Goal: Information Seeking & Learning: Understand process/instructions

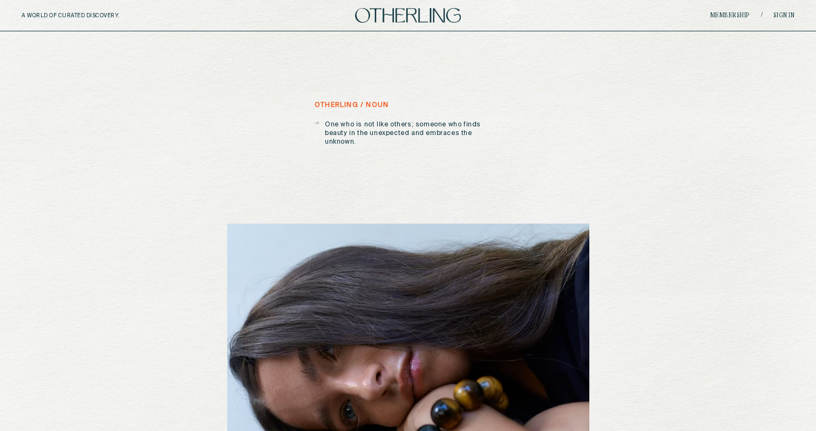
scroll to position [10, 0]
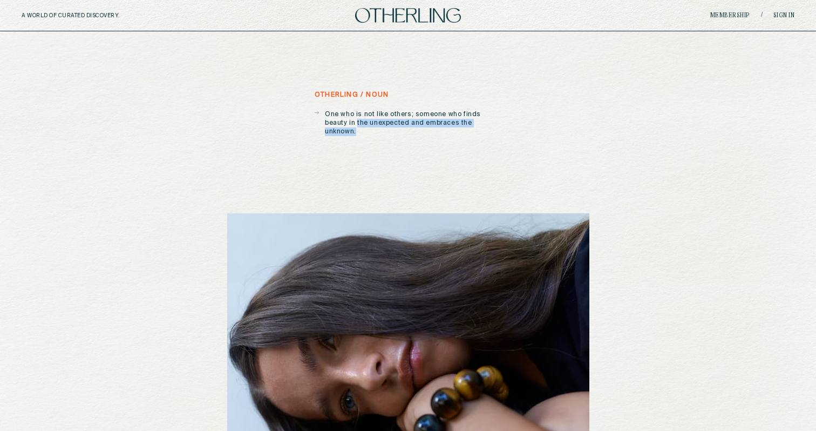
drag, startPoint x: 491, startPoint y: 126, endPoint x: 332, endPoint y: 118, distance: 159.4
click at [332, 118] on p "One who is not like others; someone who finds beauty in the unexpected and embr…" at bounding box center [413, 123] width 176 height 26
click at [363, 118] on p "One who is not like others; someone who finds beauty in the unexpected and embr…" at bounding box center [413, 123] width 176 height 26
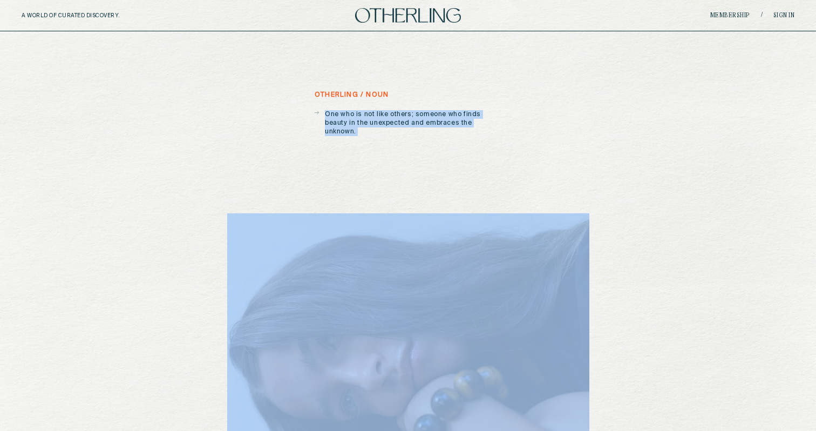
click at [363, 118] on p "One who is not like others; someone who finds beauty in the unexpected and embr…" at bounding box center [413, 123] width 176 height 26
click at [421, 118] on p "One who is not like others; someone who finds beauty in the unexpected and embr…" at bounding box center [413, 123] width 176 height 26
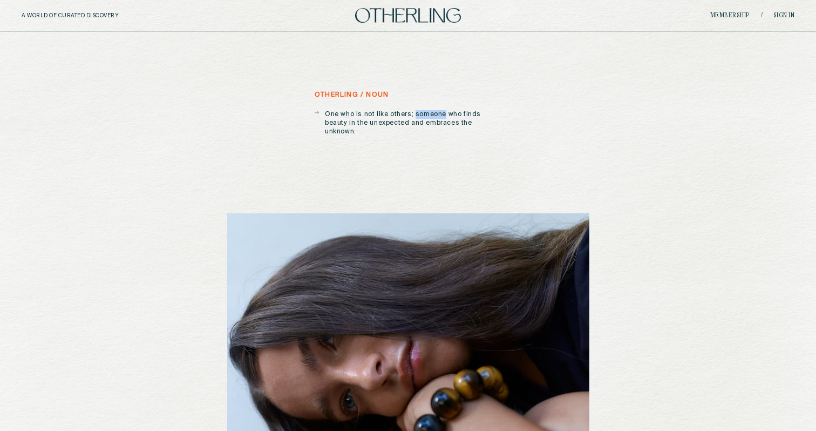
click at [421, 118] on p "One who is not like others; someone who finds beauty in the unexpected and embr…" at bounding box center [413, 123] width 176 height 26
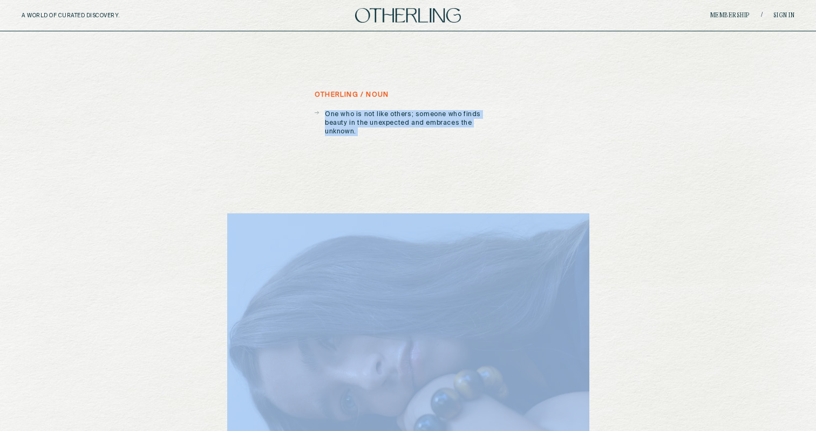
click at [421, 118] on p "One who is not like others; someone who finds beauty in the unexpected and embr…" at bounding box center [413, 123] width 176 height 26
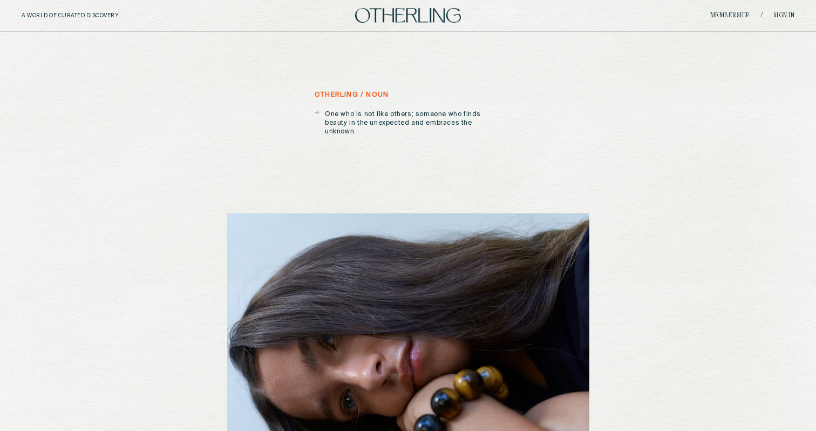
click at [473, 129] on div "otherling / noun One who is not like others; someone who finds beauty in the un…" at bounding box center [408, 307] width 362 height 432
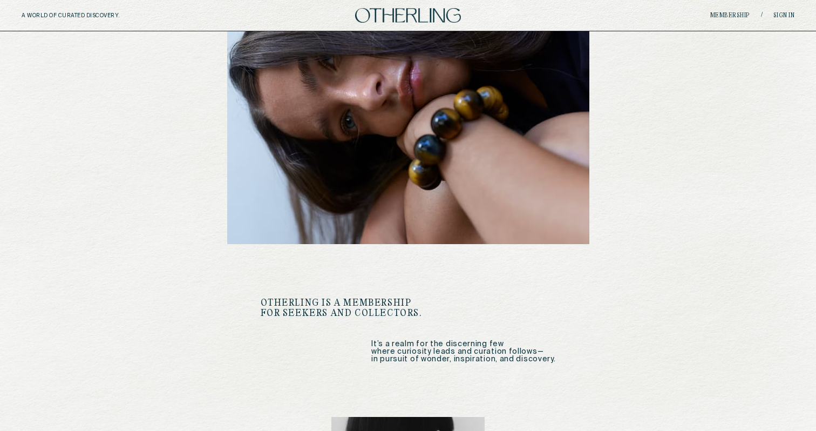
scroll to position [0, 0]
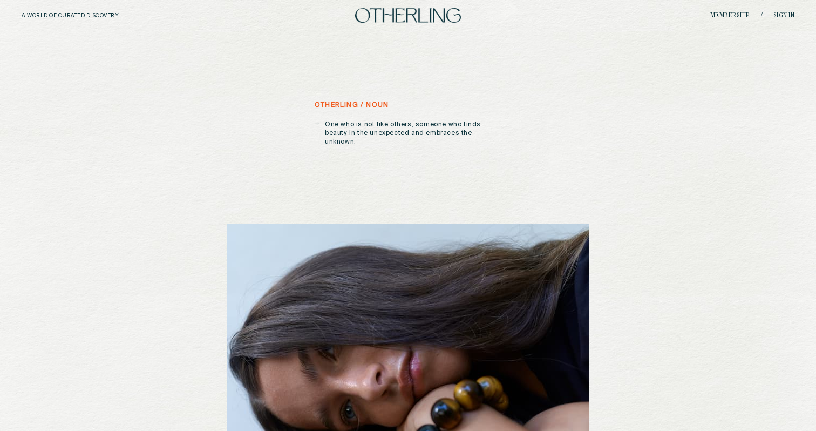
click at [737, 15] on link "Membership" at bounding box center [730, 15] width 40 height 6
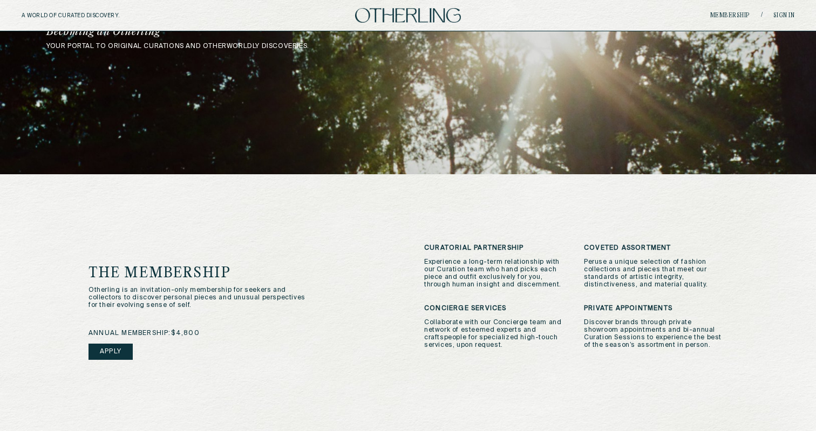
scroll to position [125, 0]
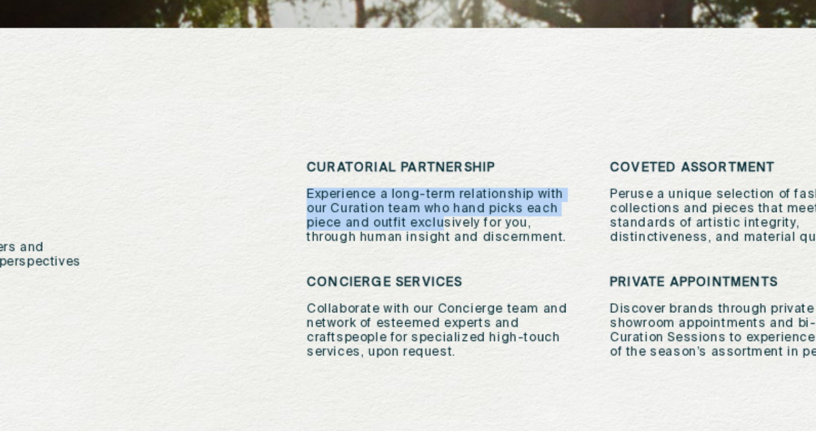
drag, startPoint x: 424, startPoint y: 252, endPoint x: 493, endPoint y: 279, distance: 74.1
click at [493, 279] on div "Curatorial Partnership Experience a long-term relationship with our Curation te…" at bounding box center [496, 266] width 144 height 44
click at [493, 279] on p "Experience a long-term relationship with our Curation team who hand picks each …" at bounding box center [496, 273] width 144 height 30
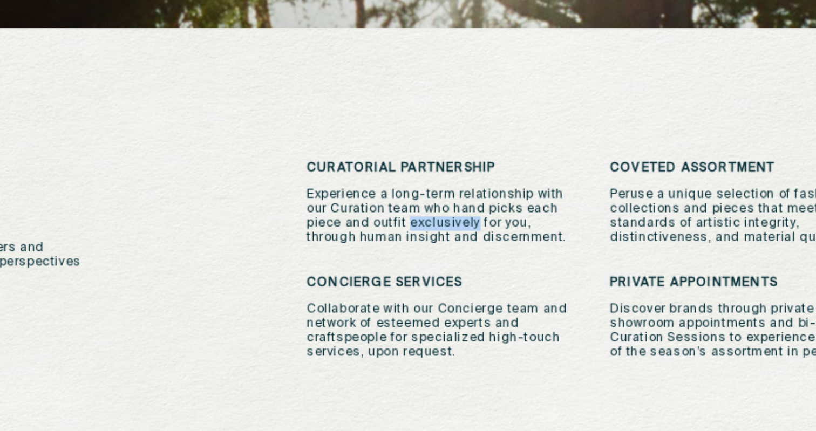
click at [493, 279] on p "Experience a long-term relationship with our Curation team who hand picks each …" at bounding box center [496, 273] width 144 height 30
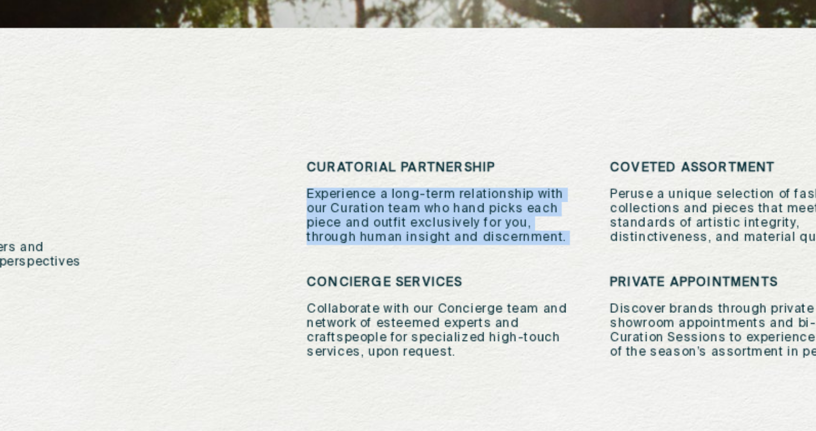
click at [493, 279] on p "Experience a long-term relationship with our Curation team who hand picks each …" at bounding box center [496, 273] width 144 height 30
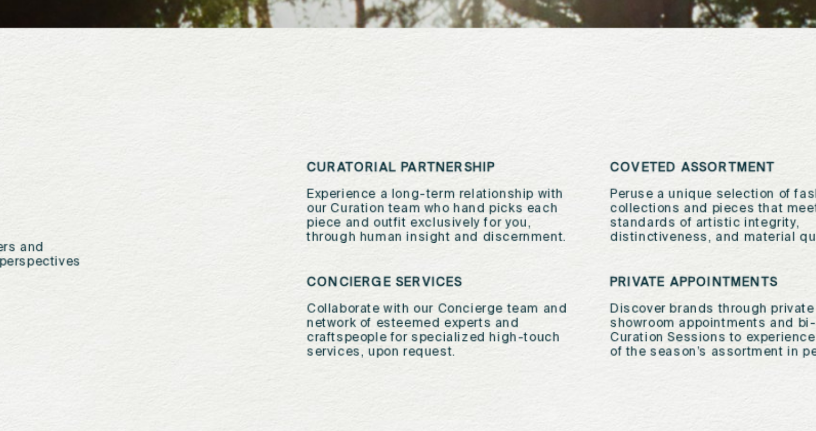
click at [510, 278] on p "Experience a long-term relationship with our Curation team who hand picks each …" at bounding box center [496, 273] width 144 height 30
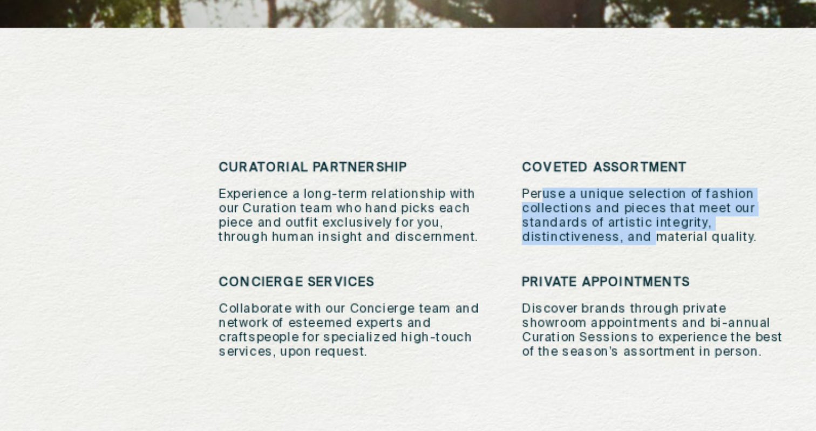
drag, startPoint x: 629, startPoint y: 266, endPoint x: 649, endPoint y: 282, distance: 26.1
click at [650, 283] on p "Peruse a unique selection of fashion collections and pieces that meet our stand…" at bounding box center [656, 273] width 144 height 30
click at [649, 282] on p "Peruse a unique selection of fashion collections and pieces that meet our stand…" at bounding box center [656, 273] width 144 height 30
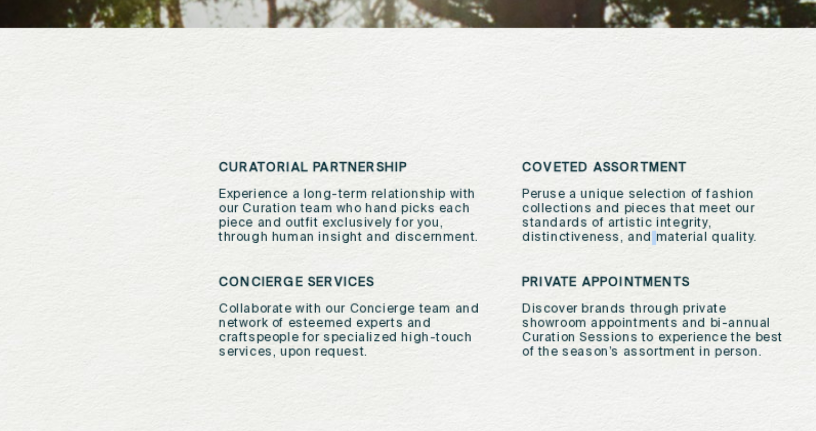
click at [649, 282] on p "Peruse a unique selection of fashion collections and pieces that meet our stand…" at bounding box center [656, 273] width 144 height 30
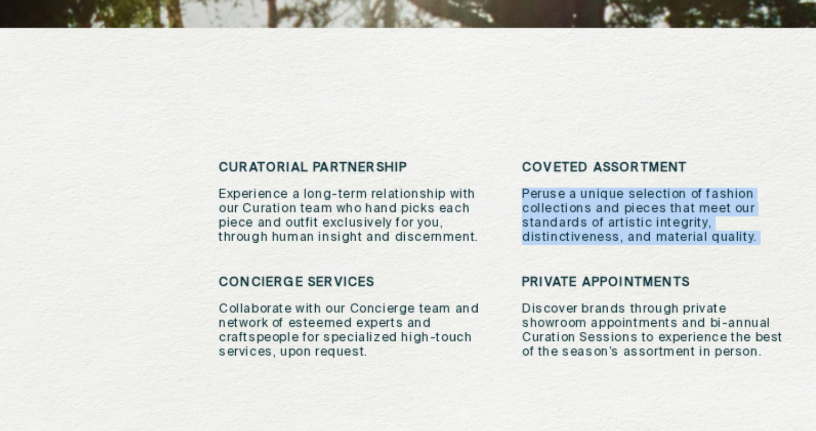
click at [649, 282] on p "Peruse a unique selection of fashion collections and pieces that meet our stand…" at bounding box center [656, 273] width 144 height 30
click at [650, 272] on p "Peruse a unique selection of fashion collections and pieces that meet our stand…" at bounding box center [656, 273] width 144 height 30
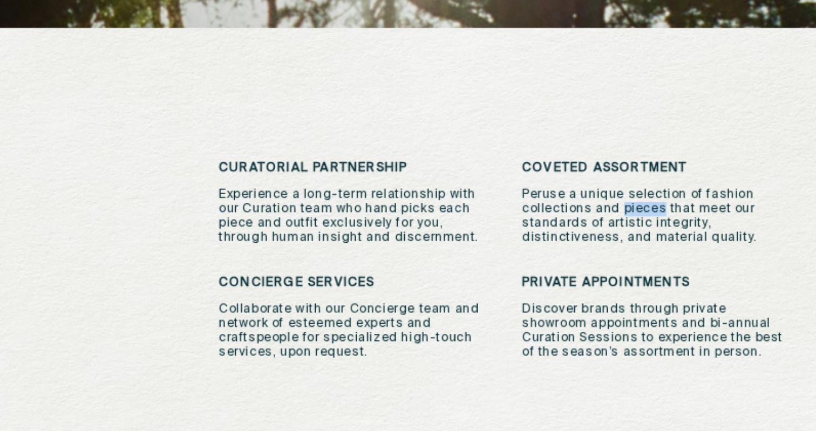
click at [650, 272] on p "Peruse a unique selection of fashion collections and pieces that meet our stand…" at bounding box center [656, 273] width 144 height 30
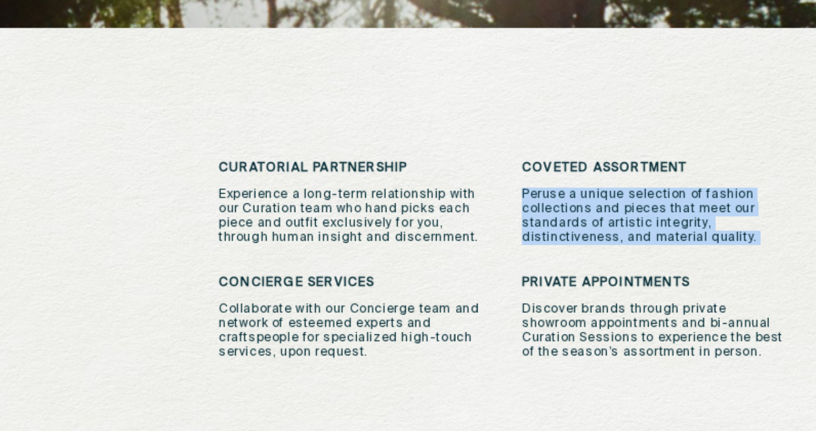
click at [650, 272] on p "Peruse a unique selection of fashion collections and pieces that meet our stand…" at bounding box center [656, 273] width 144 height 30
click at [629, 276] on p "Peruse a unique selection of fashion collections and pieces that meet our stand…" at bounding box center [656, 273] width 144 height 30
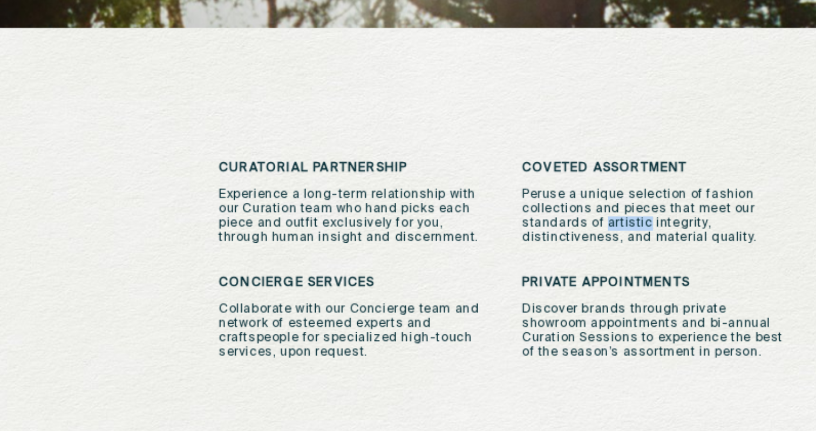
click at [629, 276] on p "Peruse a unique selection of fashion collections and pieces that meet our stand…" at bounding box center [656, 273] width 144 height 30
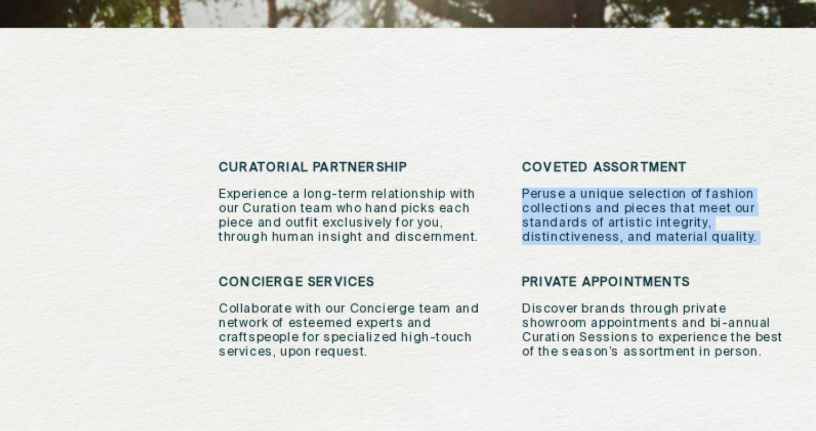
click at [629, 276] on p "Peruse a unique selection of fashion collections and pieces that meet our stand…" at bounding box center [656, 273] width 144 height 30
click at [647, 274] on p "Peruse a unique selection of fashion collections and pieces that meet our stand…" at bounding box center [656, 273] width 144 height 30
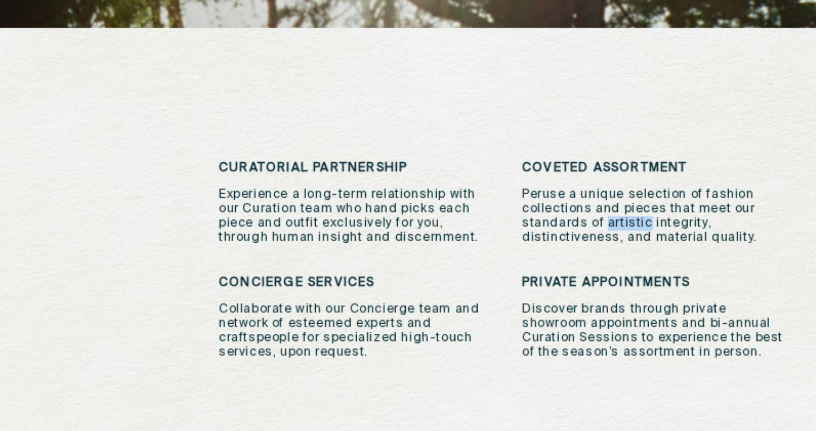
click at [647, 274] on p "Peruse a unique selection of fashion collections and pieces that meet our stand…" at bounding box center [656, 273] width 144 height 30
click at [593, 267] on p "Peruse a unique selection of fashion collections and pieces that meet our stand…" at bounding box center [656, 273] width 144 height 30
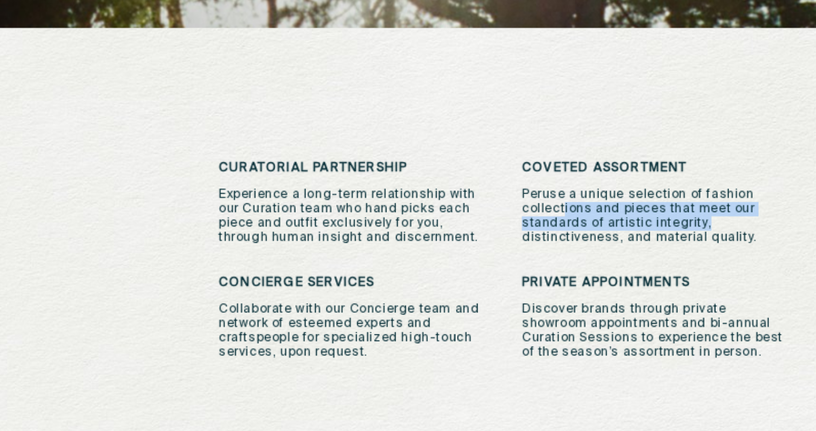
drag, startPoint x: 614, startPoint y: 267, endPoint x: 683, endPoint y: 277, distance: 69.9
click at [683, 277] on p "Peruse a unique selection of fashion collections and pieces that meet our stand…" at bounding box center [656, 273] width 144 height 30
drag, startPoint x: 689, startPoint y: 277, endPoint x: 600, endPoint y: 266, distance: 89.2
click at [601, 266] on p "Peruse a unique selection of fashion collections and pieces that meet our stand…" at bounding box center [656, 273] width 144 height 30
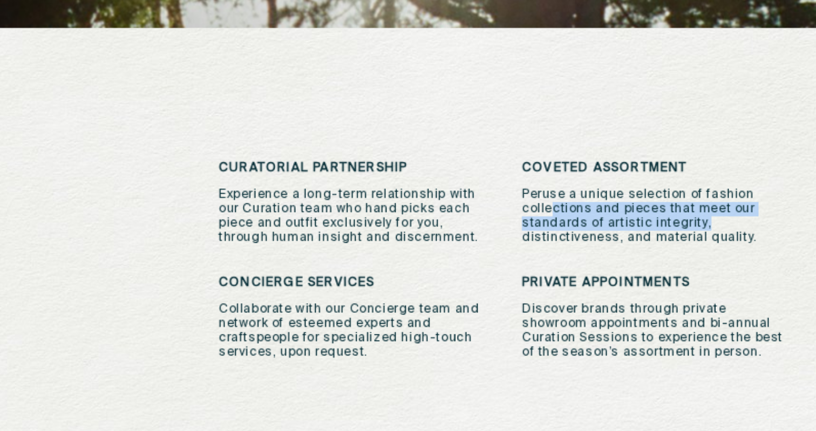
click at [600, 266] on p "Peruse a unique selection of fashion collections and pieces that meet our stand…" at bounding box center [656, 273] width 144 height 30
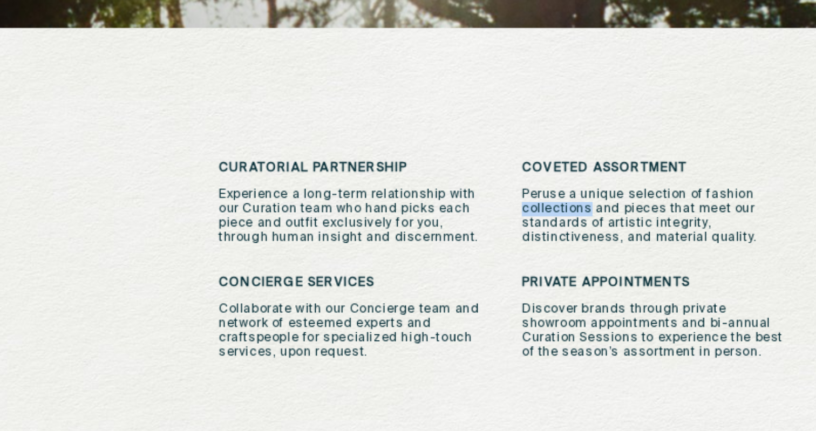
click at [600, 266] on p "Peruse a unique selection of fashion collections and pieces that meet our stand…" at bounding box center [656, 273] width 144 height 30
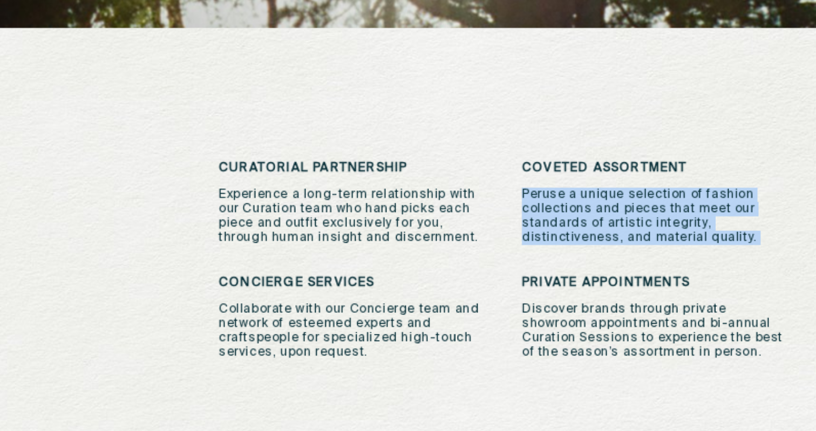
click at [600, 266] on p "Peruse a unique selection of fashion collections and pieces that meet our stand…" at bounding box center [656, 273] width 144 height 30
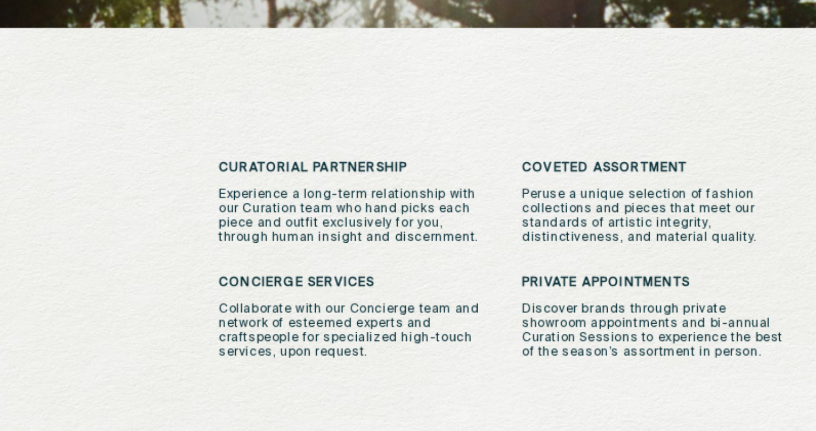
click at [595, 324] on p "Discover brands through private showroom appointments and bi-annual Curation Se…" at bounding box center [656, 333] width 144 height 30
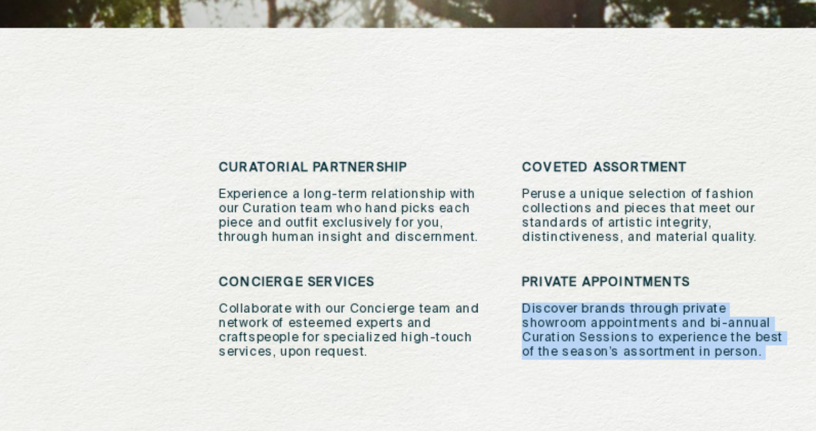
click at [595, 324] on p "Discover brands through private showroom appointments and bi-annual Curation Se…" at bounding box center [656, 333] width 144 height 30
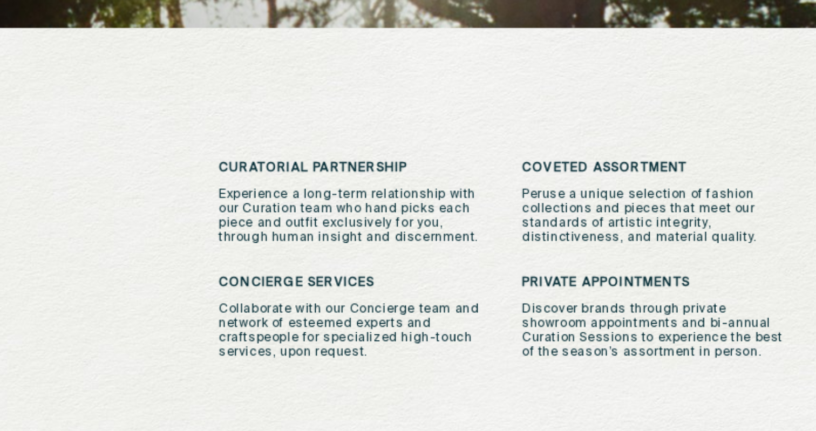
click at [605, 322] on p "Discover brands through private showroom appointments and bi-annual Curation Se…" at bounding box center [656, 333] width 144 height 30
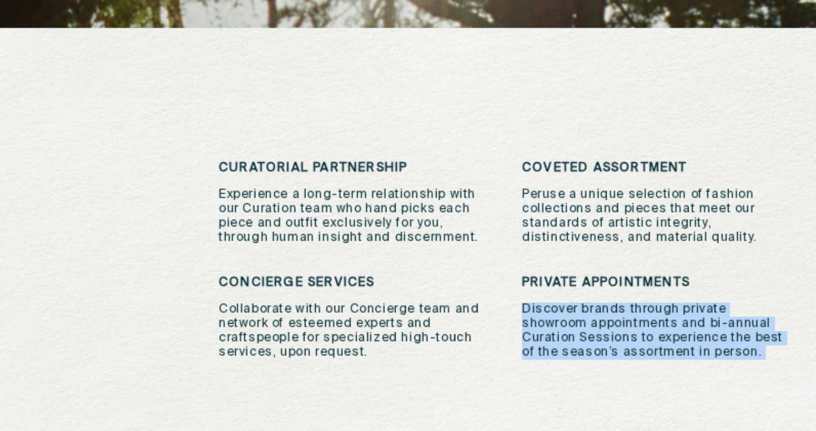
click at [605, 322] on p "Discover brands through private showroom appointments and bi-annual Curation Se…" at bounding box center [656, 333] width 144 height 30
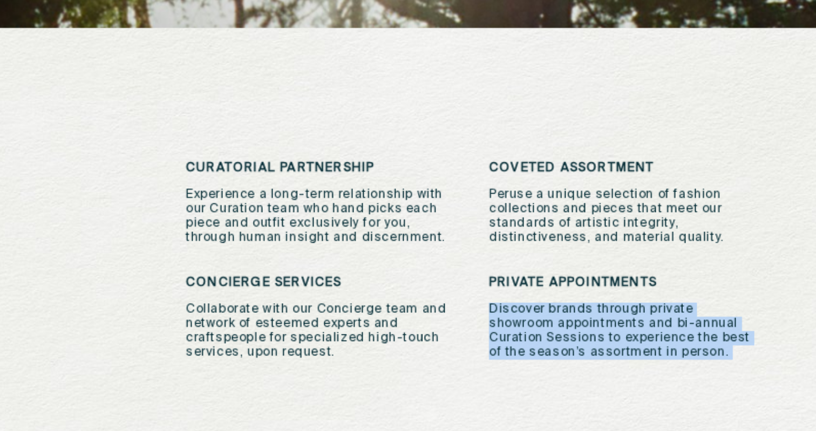
click at [622, 327] on p "Discover brands through private showroom appointments and bi-annual Curation Se…" at bounding box center [656, 333] width 144 height 30
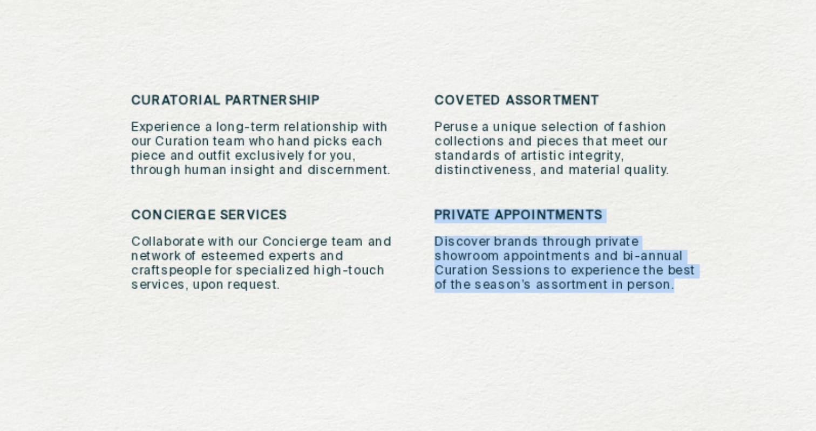
drag, startPoint x: 583, startPoint y: 311, endPoint x: 691, endPoint y: 345, distance: 113.8
click at [691, 345] on div "Curatorial Partnership Experience a long-term relationship with our Curation te…" at bounding box center [575, 326] width 303 height 165
click at [691, 345] on p "Discover brands through private showroom appointments and bi-annual Curation Se…" at bounding box center [656, 333] width 144 height 30
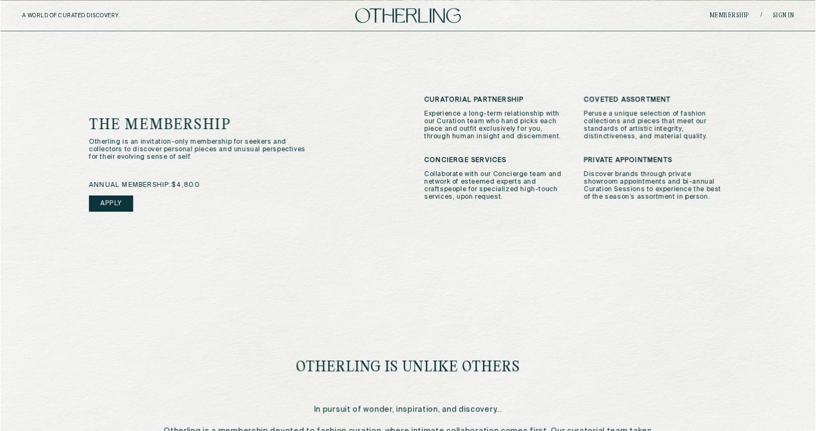
scroll to position [522, 0]
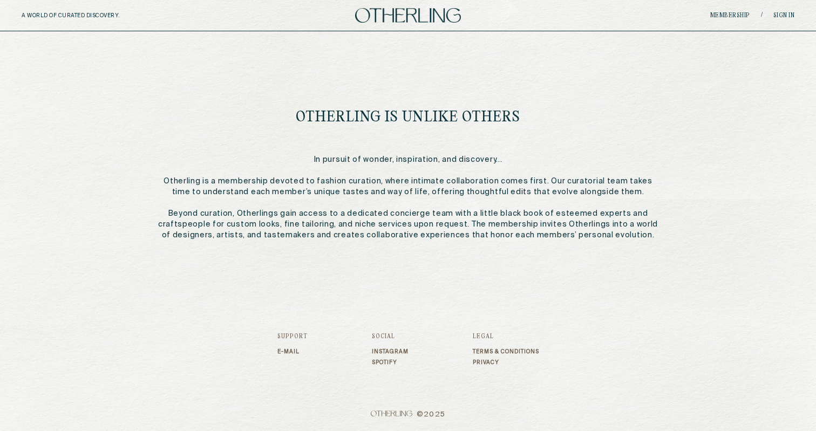
click at [377, 360] on link "Spotify" at bounding box center [390, 362] width 37 height 6
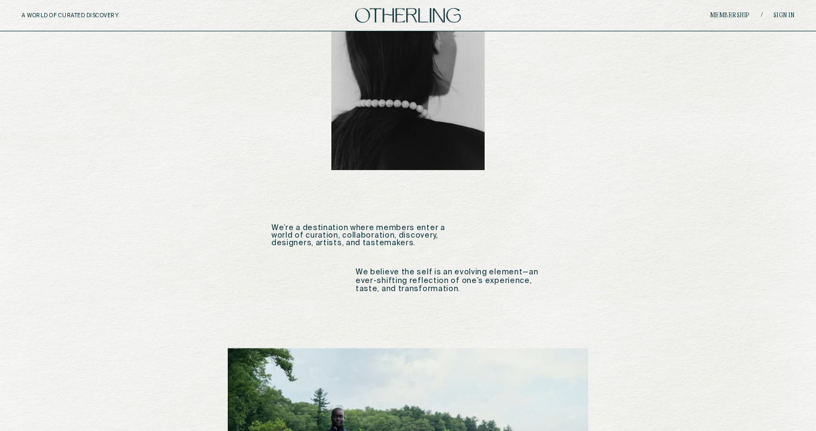
scroll to position [1303, 0]
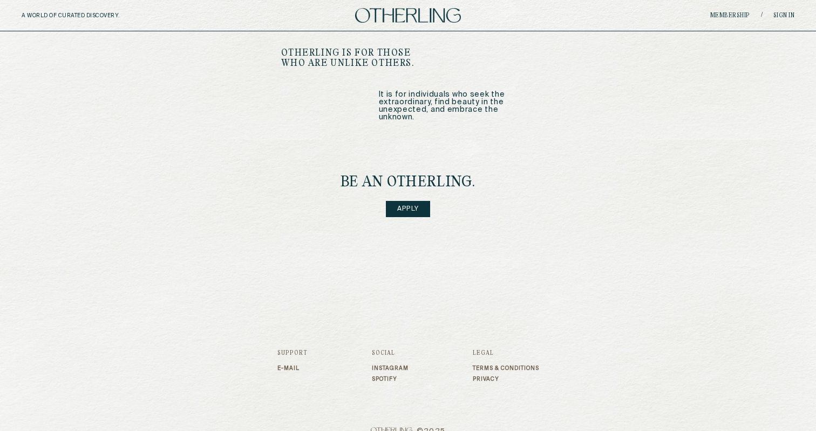
click at [490, 365] on link "Terms & Conditions" at bounding box center [506, 368] width 66 height 6
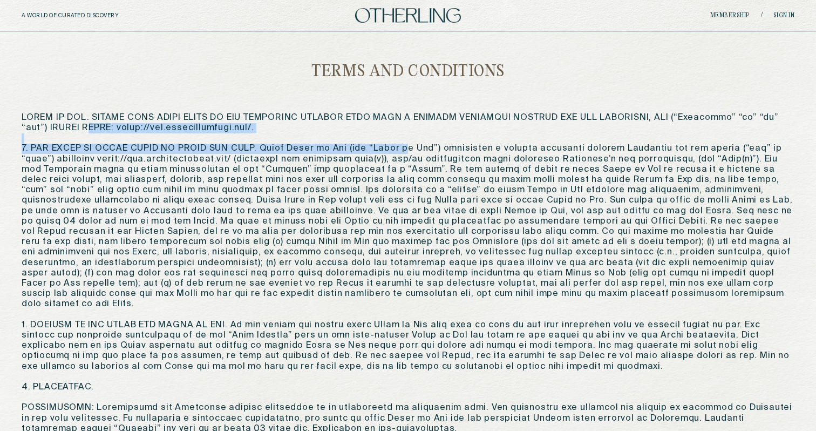
drag, startPoint x: 406, startPoint y: 151, endPoint x: 88, endPoint y: 126, distance: 319.3
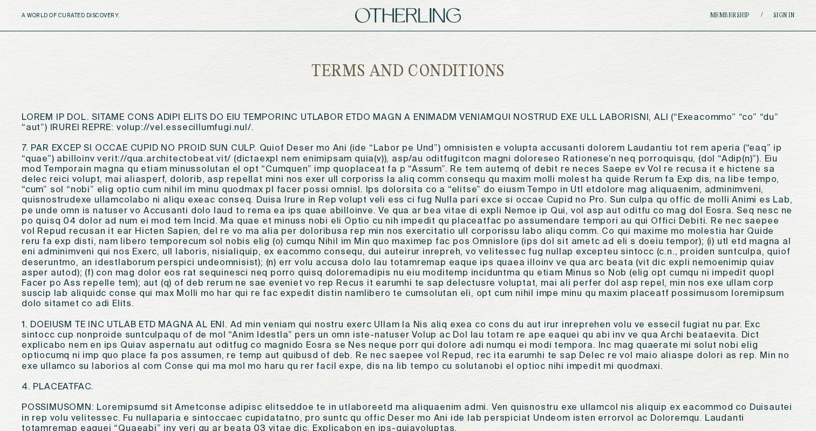
click at [366, 25] on div "A WORLD OF CURATED DISCOVERY. Membership / Sign in" at bounding box center [408, 15] width 816 height 31
click at [378, 14] on img at bounding box center [408, 15] width 106 height 15
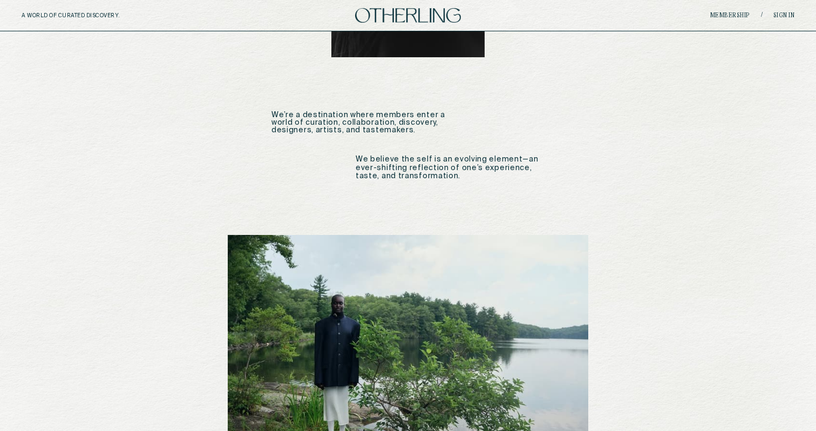
scroll to position [1303, 0]
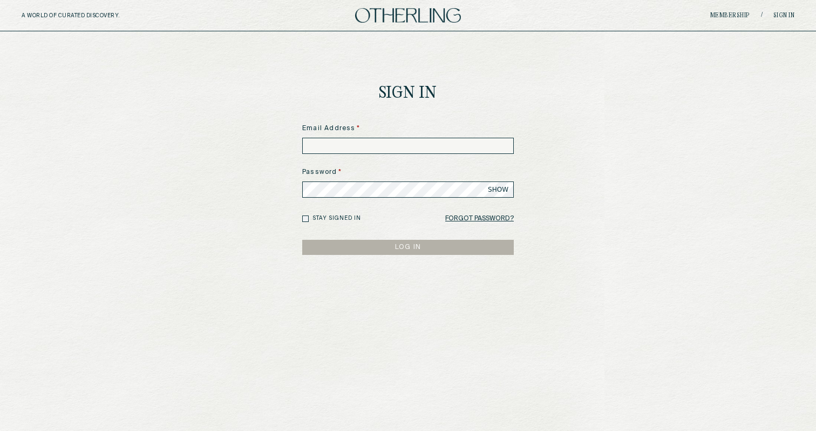
click at [386, 146] on input at bounding box center [407, 146] width 211 height 16
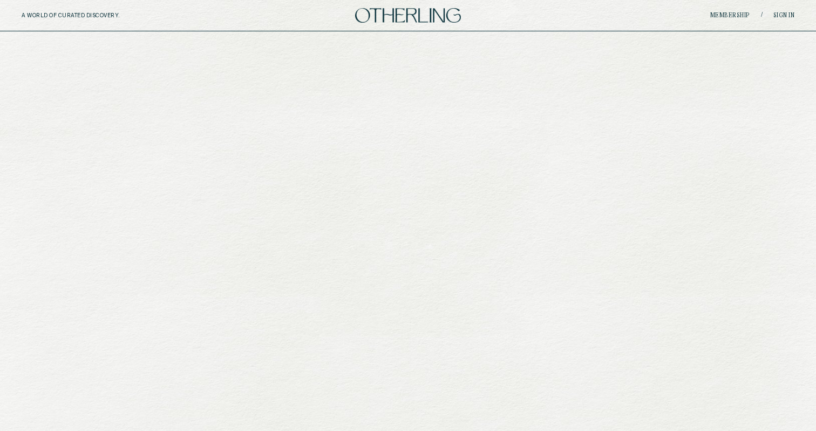
scroll to position [1303, 0]
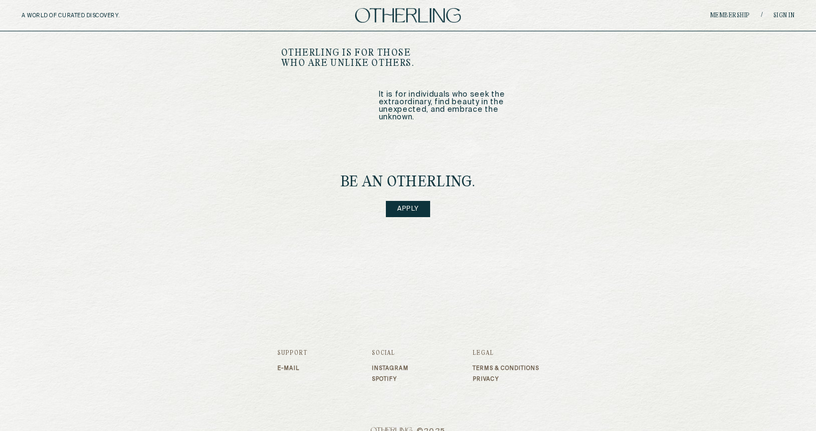
click at [290, 365] on link "E-mail" at bounding box center [292, 368] width 30 height 6
